Goal: Find contact information: Find contact information

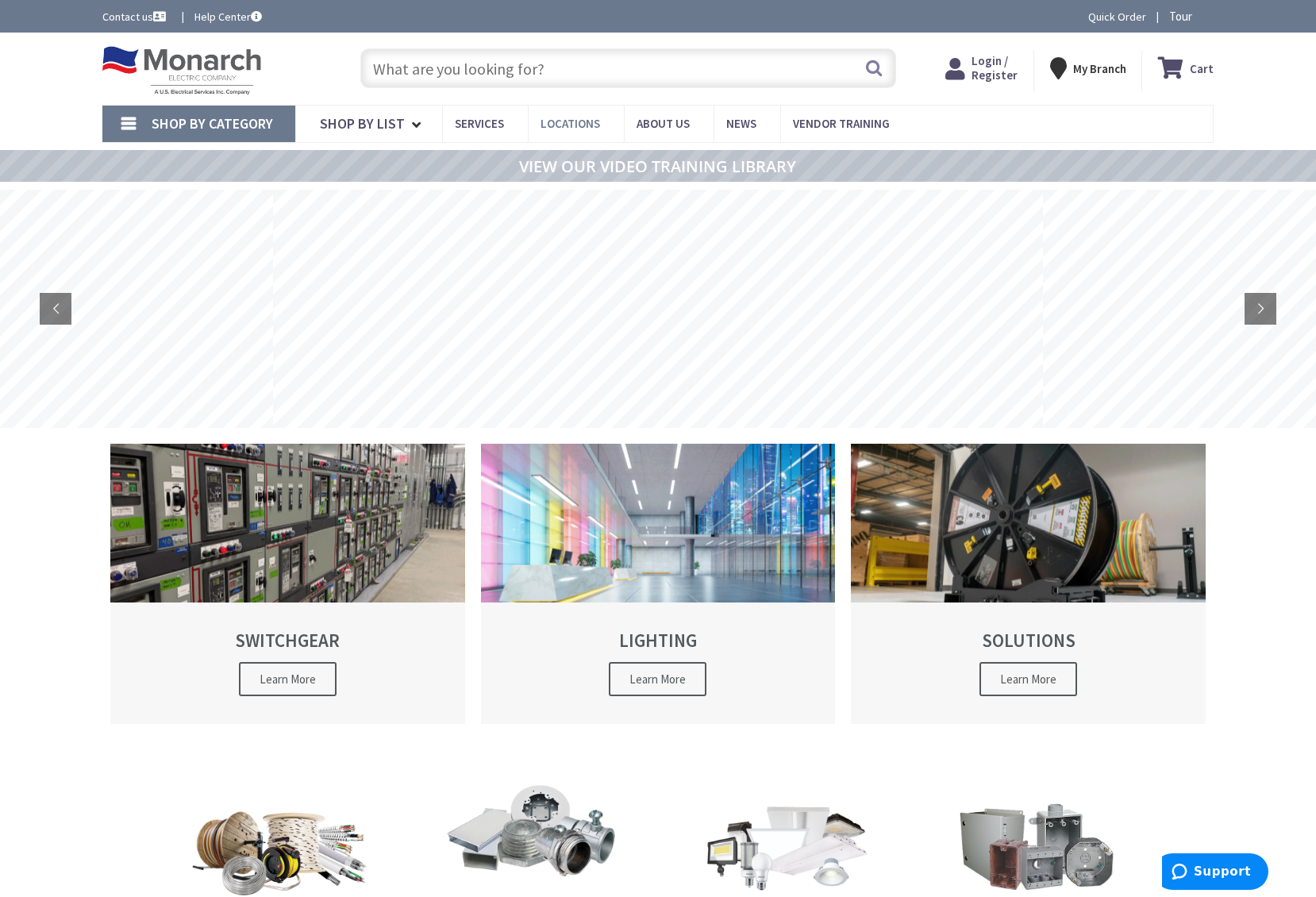
click at [553, 130] on span "Locations" at bounding box center [570, 123] width 59 height 15
click at [576, 129] on span "Locations" at bounding box center [570, 123] width 59 height 15
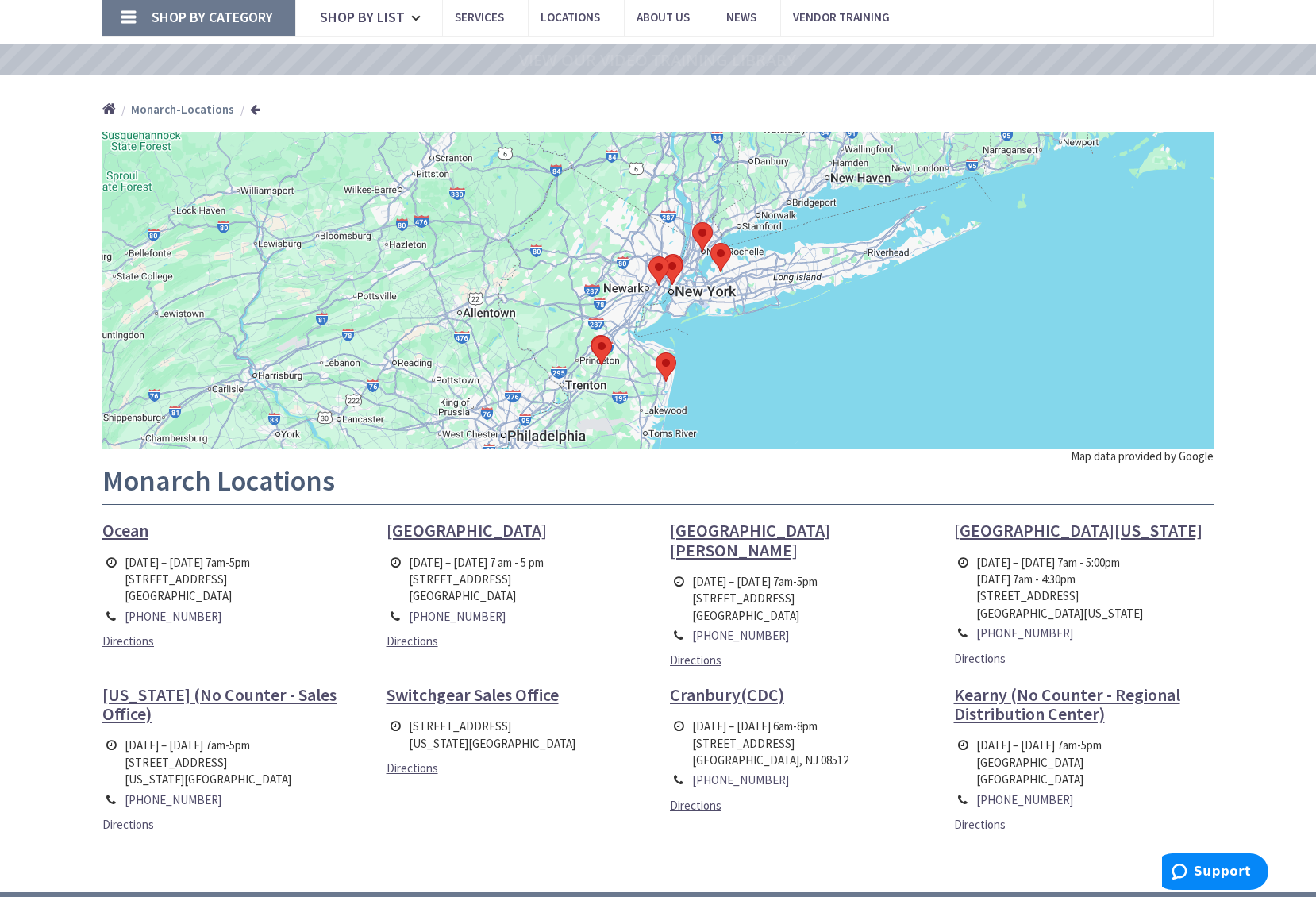
scroll to position [111, 0]
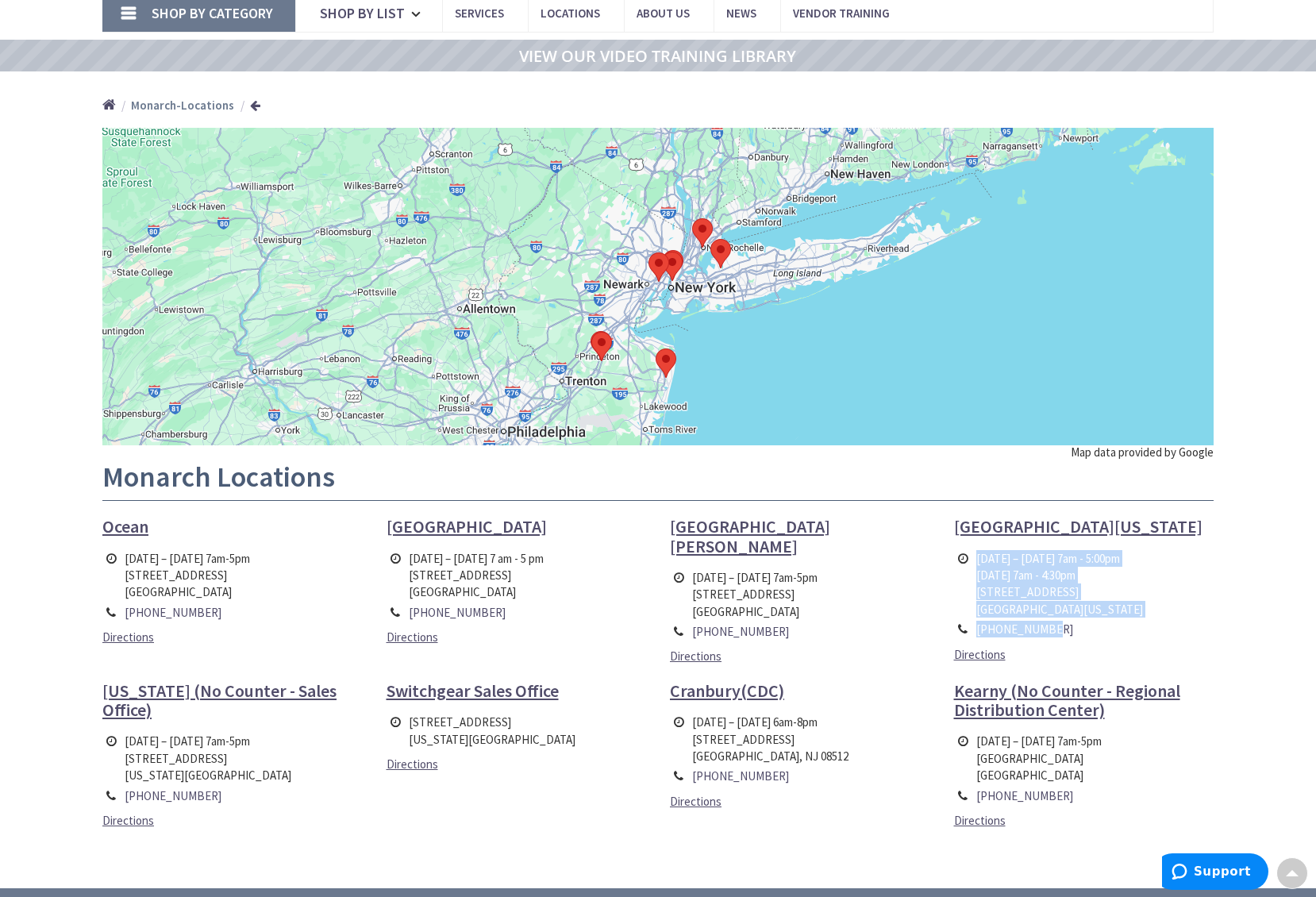
drag, startPoint x: 972, startPoint y: 554, endPoint x: 1119, endPoint y: 632, distance: 166.4
click at [1119, 632] on tbody "[DATE] – [DATE] 7am - 5:00pm [DATE] 7am - 4:30pm [STREET_ADDRESS][US_STATE] [PH…" at bounding box center [1050, 594] width 193 height 92
copy tbody "[DATE] – [DATE] 7am - 5:00pm [DATE] 7am - 4:30pm [STREET_ADDRESS][US_STATE] [PH…"
